Goal: Information Seeking & Learning: Learn about a topic

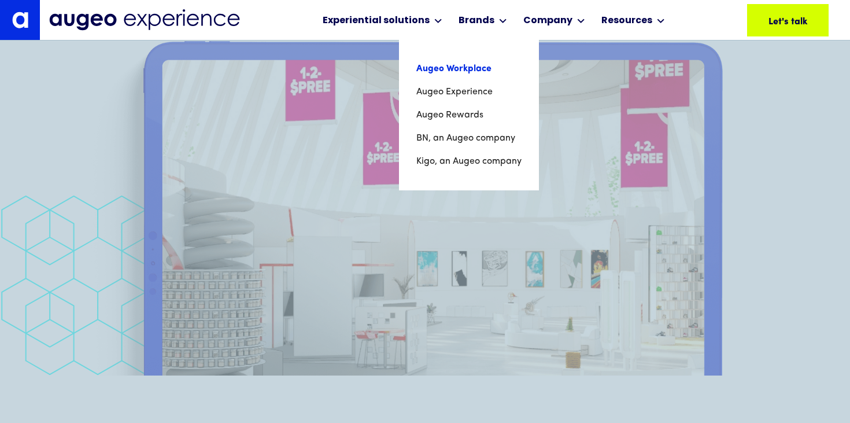
scroll to position [3258, 0]
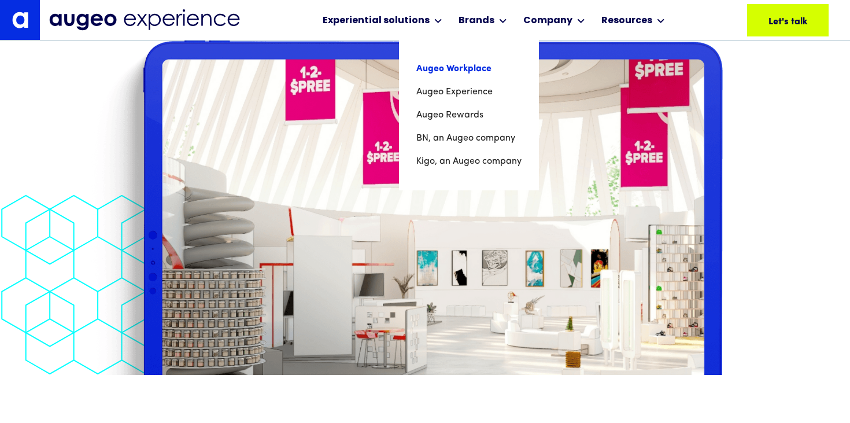
click at [457, 68] on link "Augeo Workplace" at bounding box center [468, 68] width 105 height 23
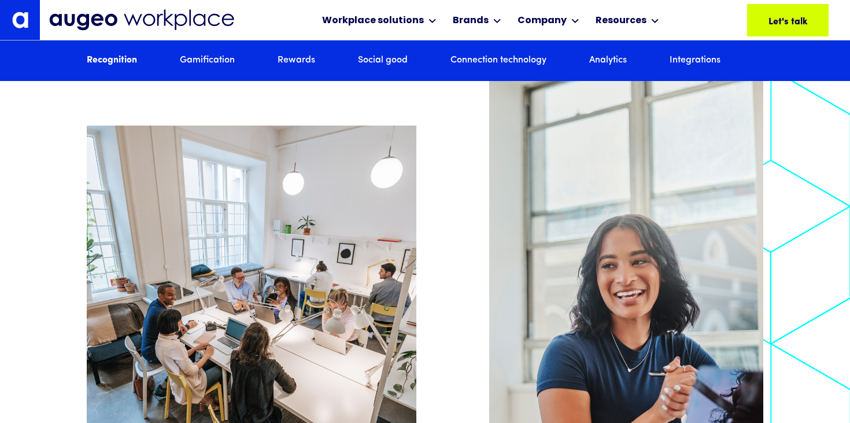
scroll to position [1107, 0]
click at [203, 63] on link "Gamification" at bounding box center [207, 60] width 55 height 13
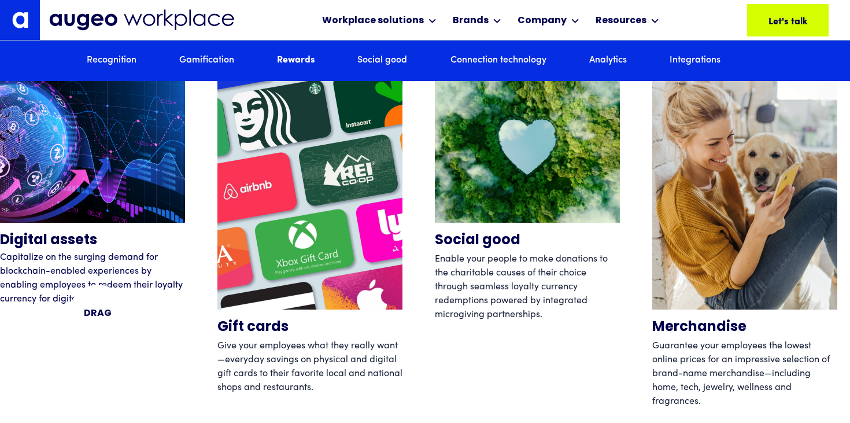
scroll to position [3612, 0]
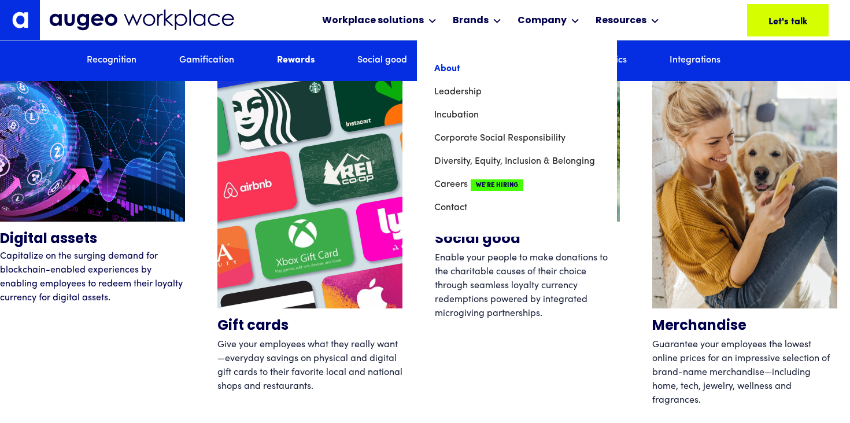
click at [448, 68] on link "About" at bounding box center [516, 68] width 165 height 23
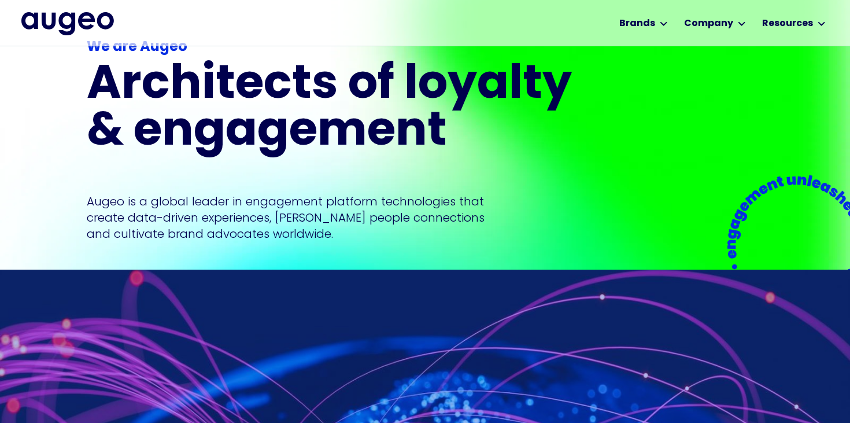
scroll to position [121, 0]
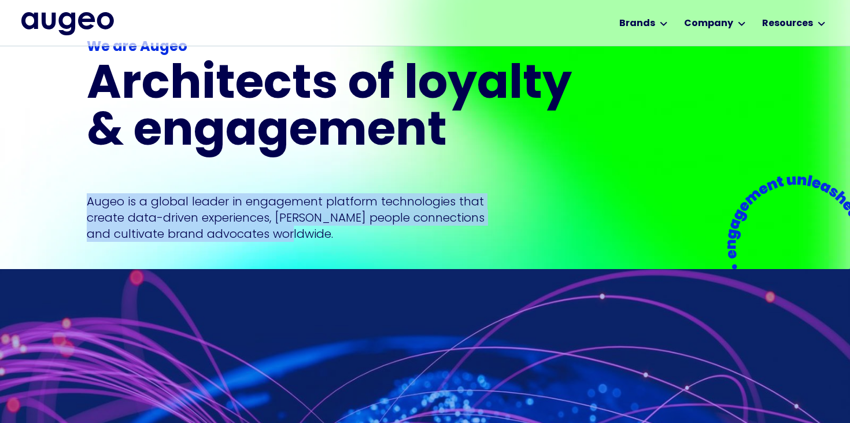
drag, startPoint x: 129, startPoint y: 199, endPoint x: 308, endPoint y: 229, distance: 181.8
click at [308, 229] on p "Augeo is a global leader in engagement platform technologies that create data-d…" at bounding box center [286, 217] width 398 height 49
copy p "Augeo is a global leader in engagement platform technologies that create data-d…"
